Goal: Task Accomplishment & Management: Complete application form

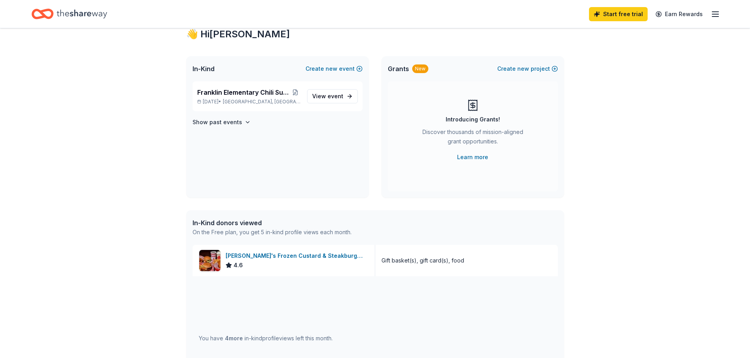
scroll to position [39, 0]
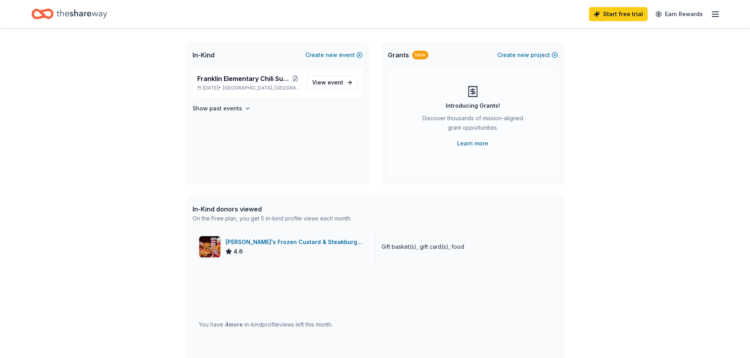
click at [285, 240] on div "[PERSON_NAME]'s Frozen Custard & Steakburgers" at bounding box center [296, 242] width 143 height 9
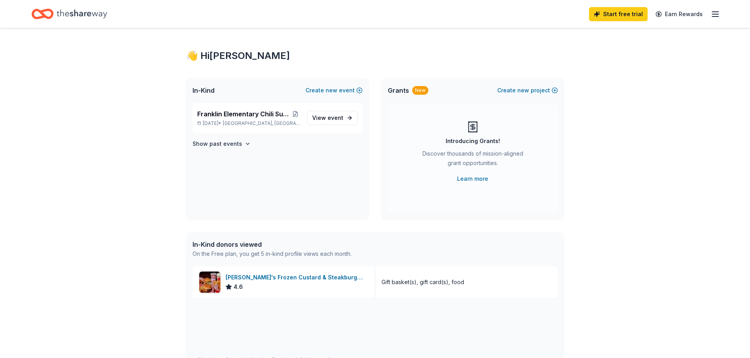
scroll to position [0, 0]
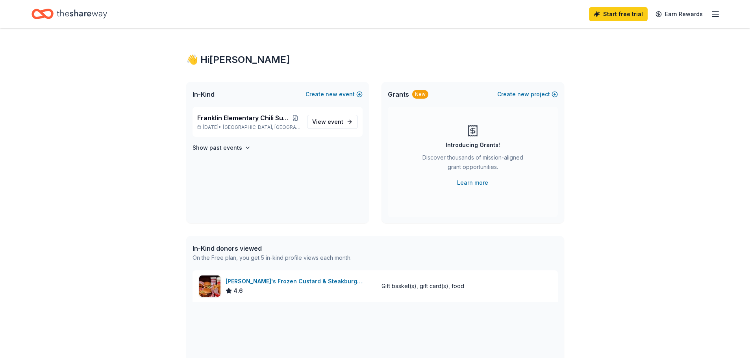
click at [63, 14] on icon "Home" at bounding box center [82, 13] width 50 height 9
click at [715, 17] on line "button" at bounding box center [715, 17] width 6 height 0
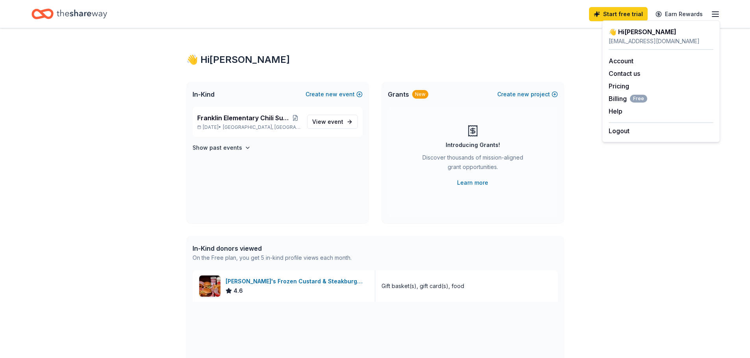
click at [526, 41] on div "👋 Hi [PERSON_NAME] In-Kind Create new event Franklin Elementary Chili Supper an…" at bounding box center [375, 302] width 403 height 549
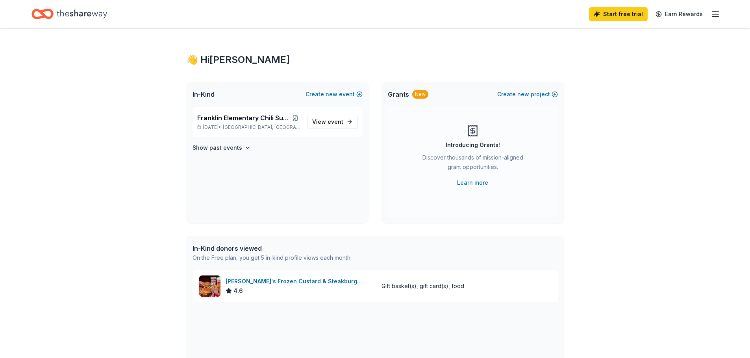
click at [79, 13] on icon "Home" at bounding box center [82, 14] width 50 height 16
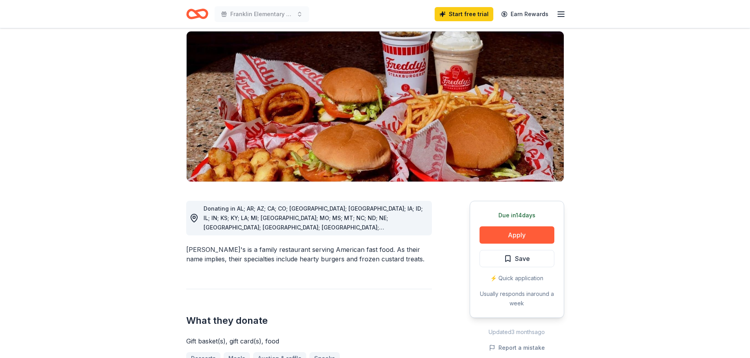
scroll to position [79, 0]
click at [508, 227] on button "Apply" at bounding box center [516, 235] width 75 height 17
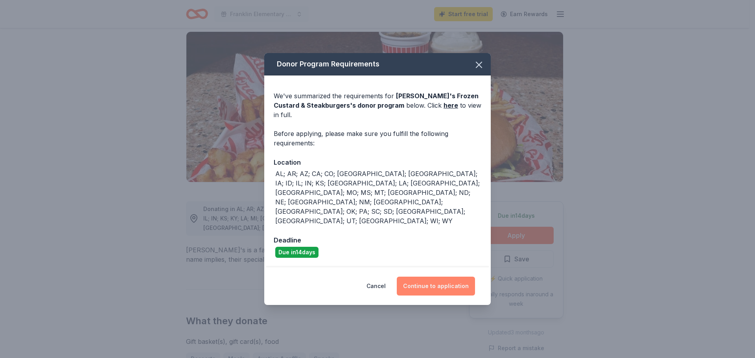
click at [432, 277] on button "Continue to application" at bounding box center [436, 286] width 78 height 19
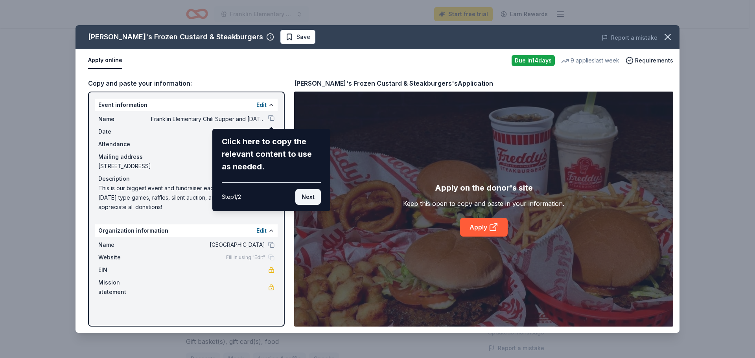
click at [312, 196] on button "Next" at bounding box center [308, 197] width 26 height 16
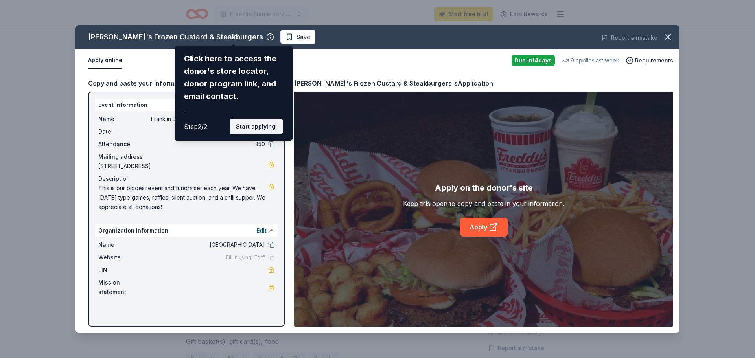
click at [267, 129] on button "Start applying!" at bounding box center [257, 127] width 54 height 16
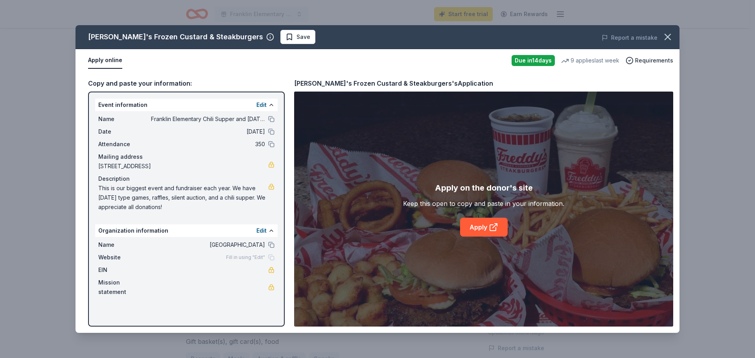
click at [274, 232] on div "Freddy's Frozen Custard & Steakburgers Save Report a mistake Apply online Due i…" at bounding box center [378, 179] width 604 height 308
click at [260, 231] on div "Freddy's Frozen Custard & Steakburgers Save Report a mistake Apply online Due i…" at bounding box center [378, 179] width 604 height 308
click at [475, 223] on link "Apply" at bounding box center [484, 227] width 48 height 19
click at [669, 34] on icon "button" at bounding box center [668, 36] width 11 height 11
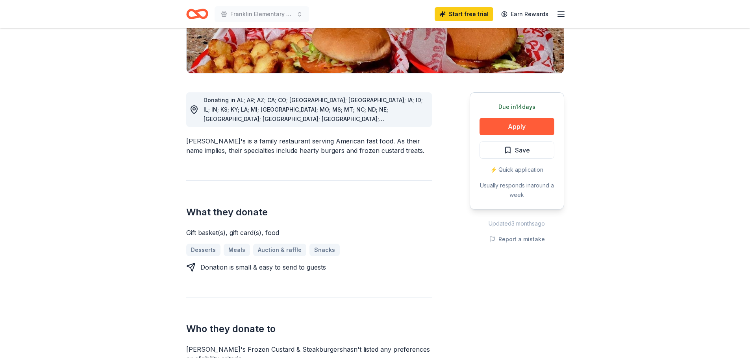
scroll to position [0, 0]
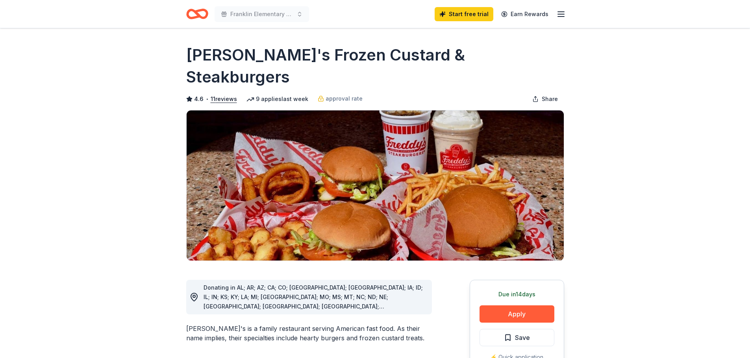
click at [561, 15] on icon "button" at bounding box center [560, 13] width 9 height 9
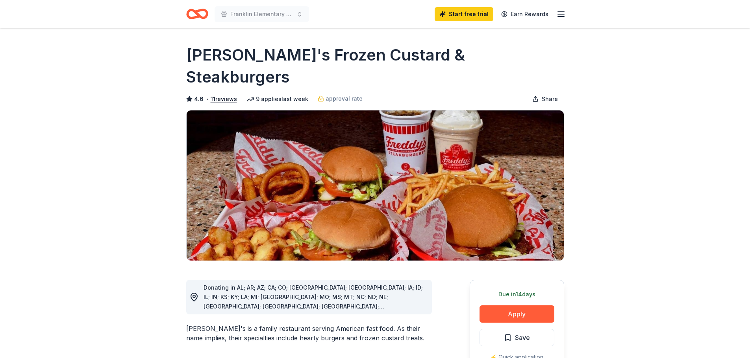
click at [198, 14] on icon "Home" at bounding box center [200, 14] width 12 height 8
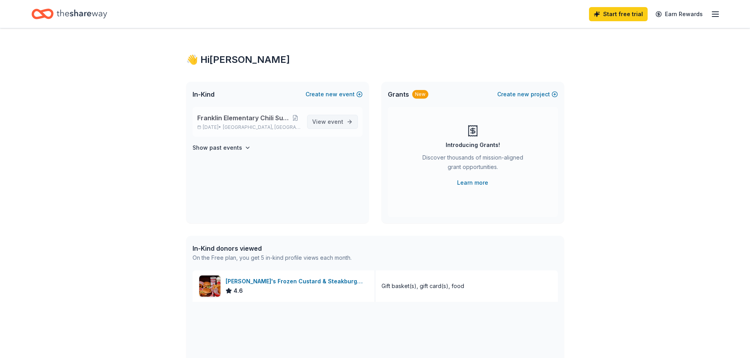
click at [345, 120] on link "View event" at bounding box center [332, 122] width 51 height 14
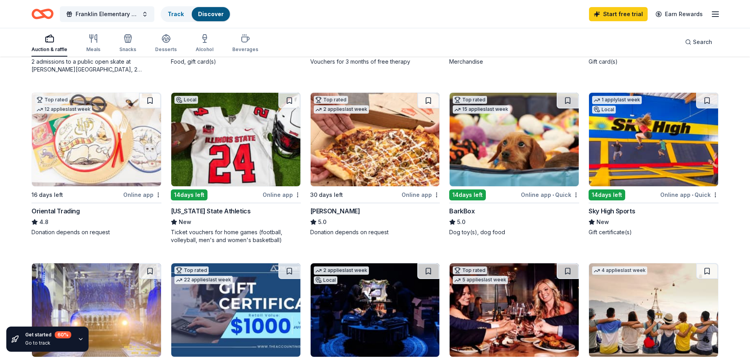
scroll to position [236, 0]
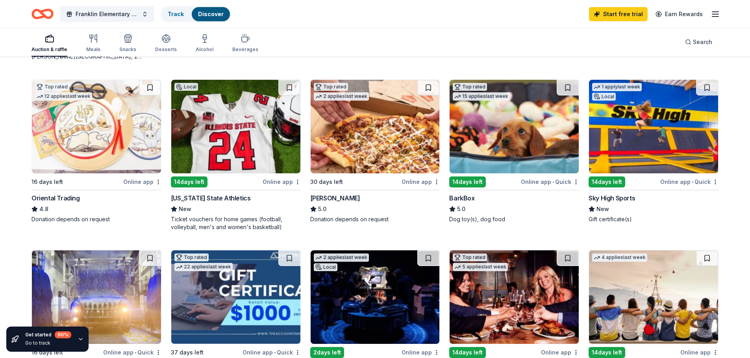
click at [140, 180] on div "Online app" at bounding box center [142, 182] width 38 height 10
click at [275, 183] on div "Online app" at bounding box center [281, 182] width 38 height 10
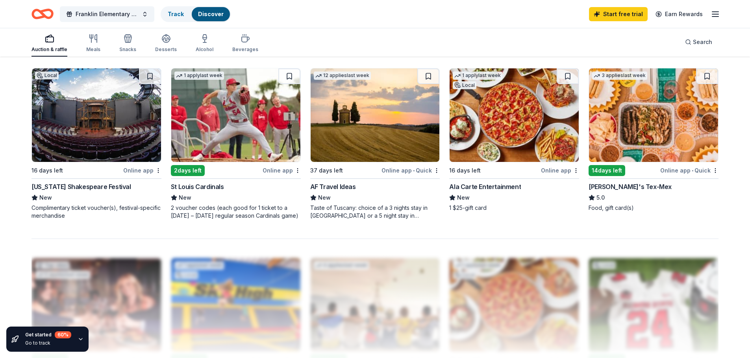
scroll to position [590, 0]
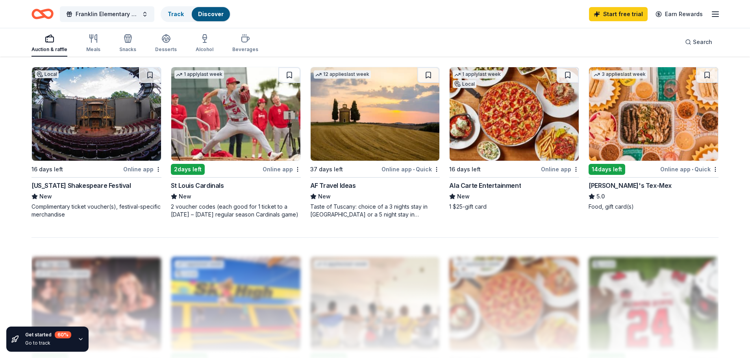
click at [275, 168] on div "Online app" at bounding box center [281, 169] width 38 height 10
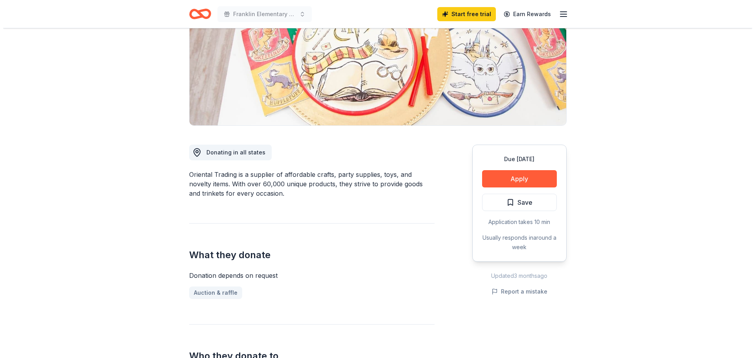
scroll to position [157, 0]
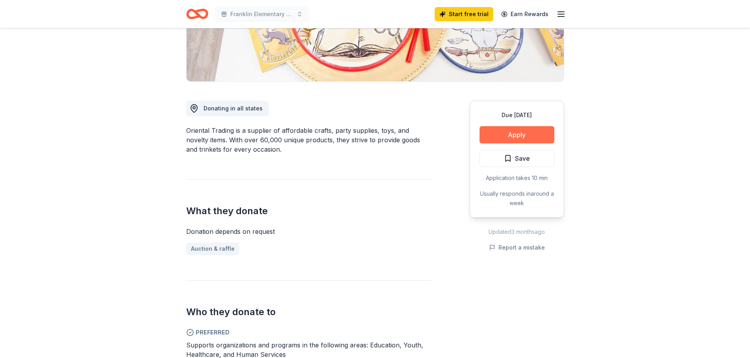
click at [513, 133] on button "Apply" at bounding box center [516, 134] width 75 height 17
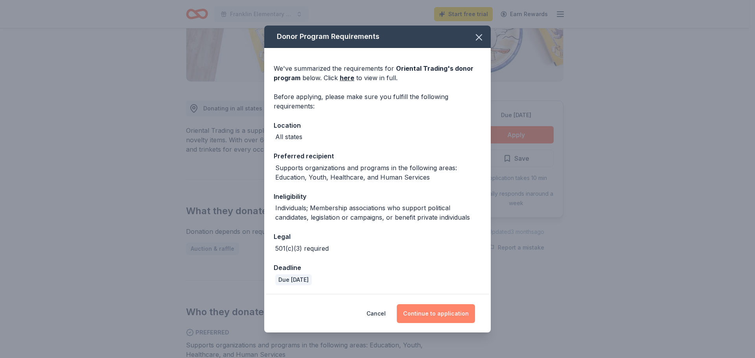
click at [463, 315] on button "Continue to application" at bounding box center [436, 314] width 78 height 19
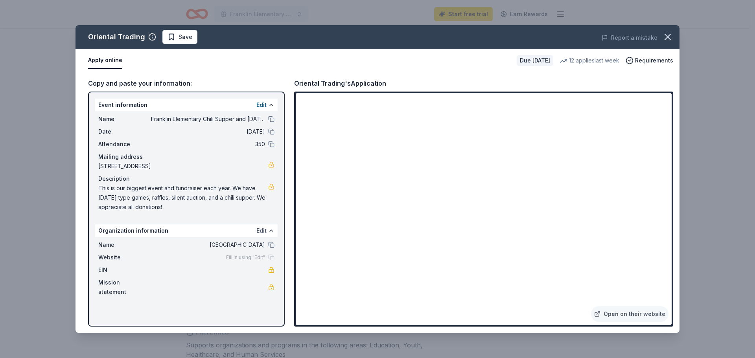
click at [260, 230] on button "Edit" at bounding box center [262, 230] width 10 height 9
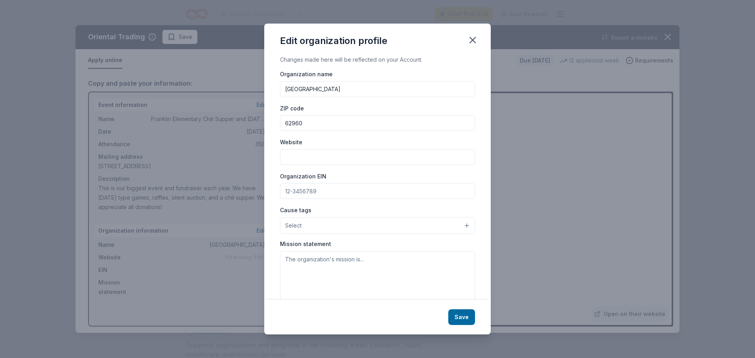
click at [311, 154] on input "Website" at bounding box center [377, 158] width 195 height 16
type input "franklin.massac.org"
click at [460, 227] on button "Select" at bounding box center [377, 226] width 195 height 17
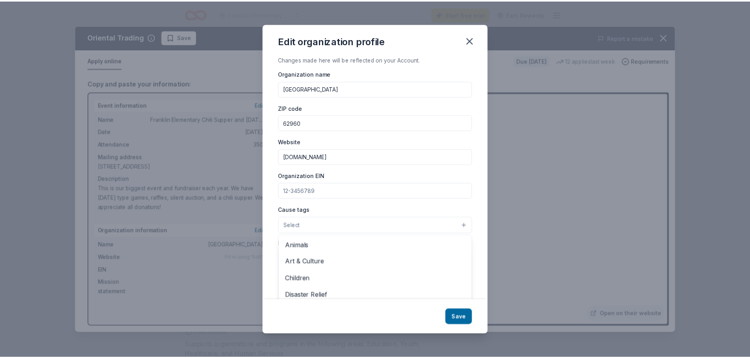
scroll to position [0, 0]
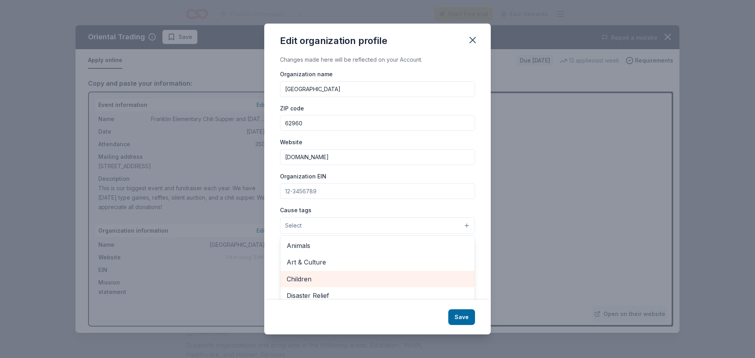
click at [303, 277] on span "Children" at bounding box center [378, 279] width 182 height 10
click at [456, 209] on div "Cause tags Children Animals Art & Culture Disaster Relief Education Environment…" at bounding box center [377, 220] width 195 height 30
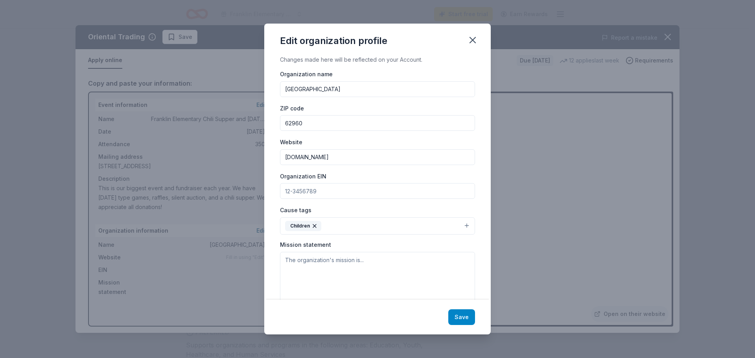
click at [466, 317] on button "Save" at bounding box center [462, 318] width 27 height 16
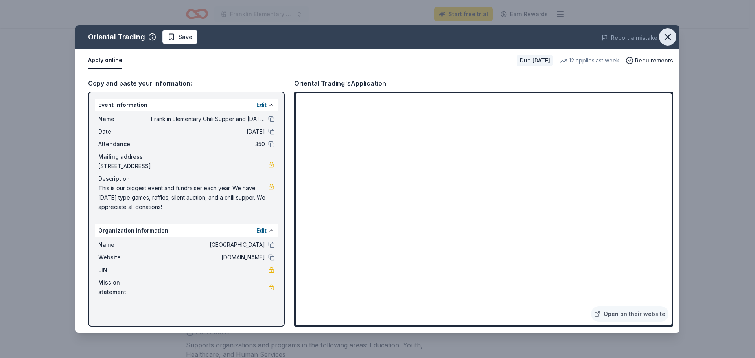
click at [668, 37] on icon "button" at bounding box center [668, 37] width 6 height 6
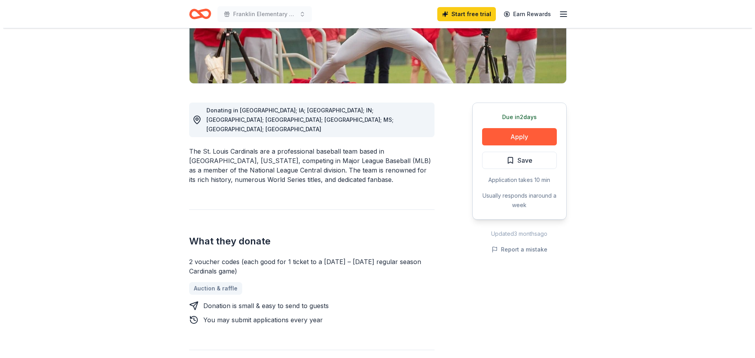
scroll to position [157, 0]
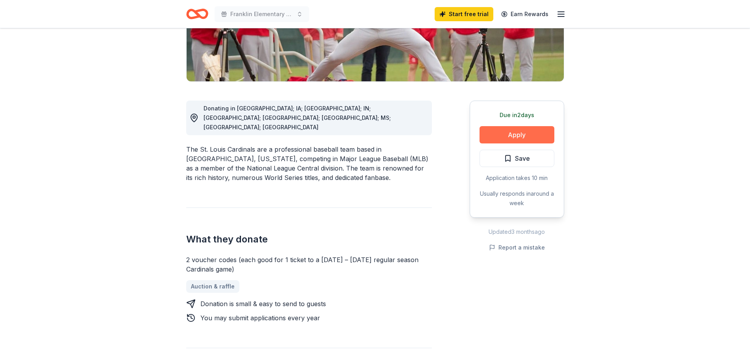
click at [517, 132] on button "Apply" at bounding box center [516, 134] width 75 height 17
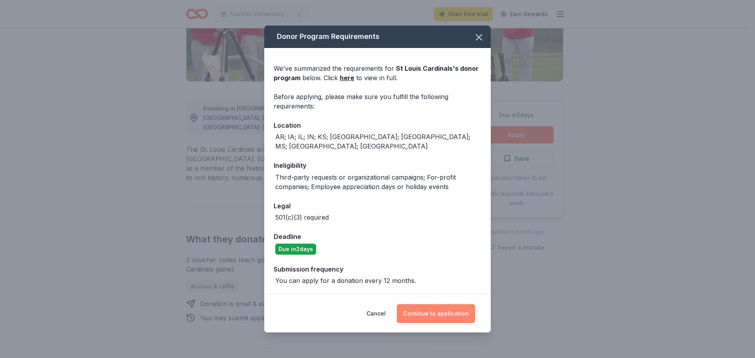
click at [437, 306] on button "Continue to application" at bounding box center [436, 314] width 78 height 19
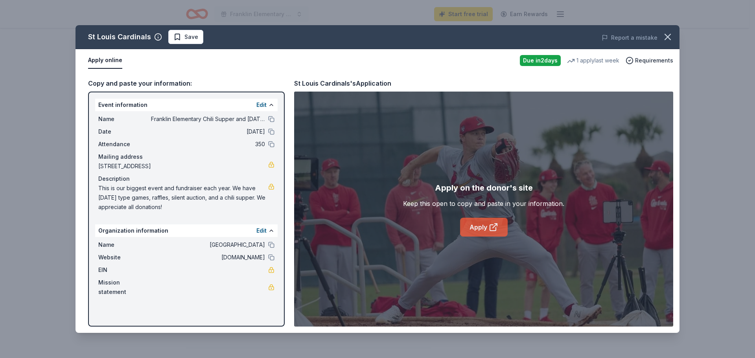
click at [482, 225] on link "Apply" at bounding box center [484, 227] width 48 height 19
